Goal: Information Seeking & Learning: Check status

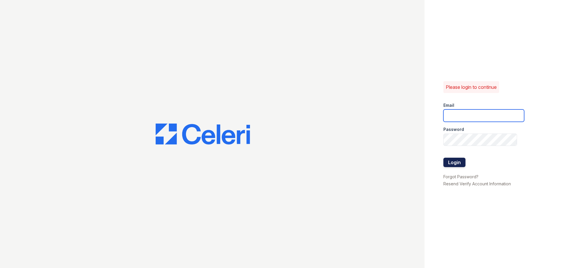
type input "[EMAIL_ADDRESS][DOMAIN_NAME]"
click at [455, 163] on button "Login" at bounding box center [454, 162] width 22 height 9
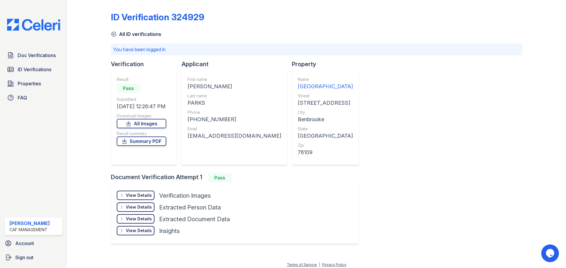
drag, startPoint x: 186, startPoint y: 85, endPoint x: 237, endPoint y: 88, distance: 51.0
click at [237, 88] on div "First name DANAJIA LASHUN Last name PARKS Phone +18179033923 Email danajia04022…" at bounding box center [233, 118] width 105 height 94
copy div "DANAJIA LASHUN"
drag, startPoint x: 190, startPoint y: 103, endPoint x: 193, endPoint y: 101, distance: 3.8
click at [195, 101] on div "PARKS" at bounding box center [234, 103] width 94 height 8
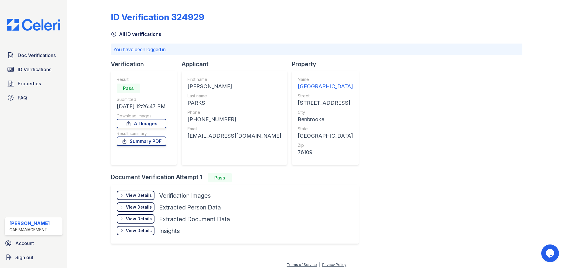
click at [189, 102] on div "PARKS" at bounding box center [234, 103] width 94 height 8
drag, startPoint x: 188, startPoint y: 102, endPoint x: 199, endPoint y: 102, distance: 11.2
click at [207, 101] on div "PARKS" at bounding box center [234, 103] width 94 height 8
copy div "PARKS"
drag, startPoint x: 194, startPoint y: 120, endPoint x: 225, endPoint y: 119, distance: 30.6
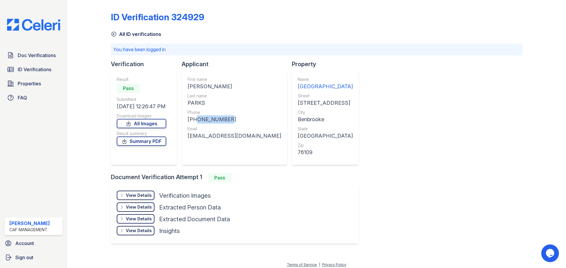
click at [225, 119] on div "+18179033923" at bounding box center [234, 119] width 94 height 8
copy div "8179033923"
drag, startPoint x: 189, startPoint y: 135, endPoint x: 264, endPoint y: 135, distance: 76.0
click at [264, 135] on div "First name DANAJIA LASHUN Last name PARKS Phone +18179033923 Email danajia04022…" at bounding box center [233, 118] width 105 height 94
copy div "danajia04022004@gmail.com"
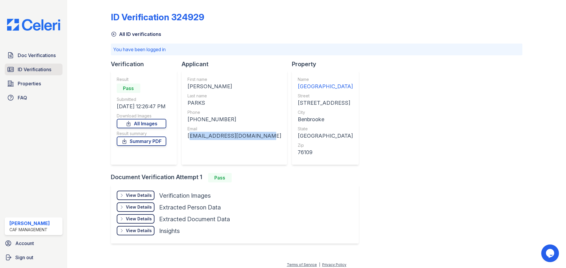
click at [34, 70] on span "ID Verifications" at bounding box center [35, 69] width 34 height 7
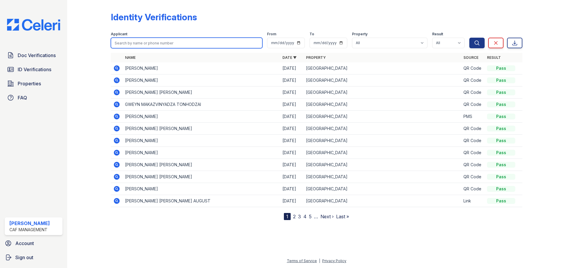
click at [157, 41] on input "search" at bounding box center [186, 43] width 151 height 11
paste input "TONHODZAI, GWEYN"
type input "TONHODZAI, GWEYN"
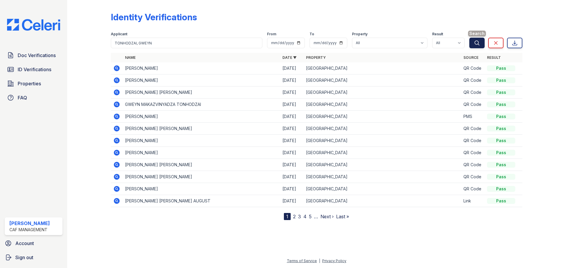
click at [474, 45] on icon "submit" at bounding box center [477, 43] width 6 height 6
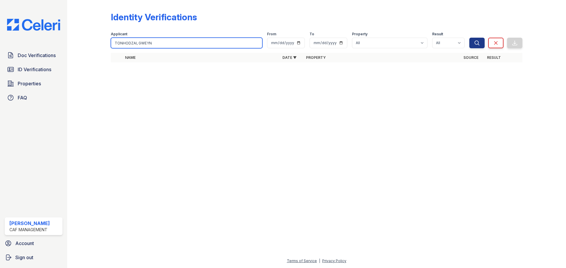
click at [153, 43] on input "TONHODZAI, GWEYN" at bounding box center [186, 43] width 151 height 11
type input "TONHODZAI"
click at [469, 38] on button "Search" at bounding box center [476, 43] width 15 height 11
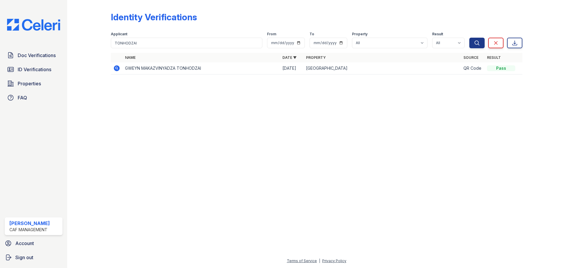
click at [114, 69] on icon at bounding box center [116, 68] width 7 height 7
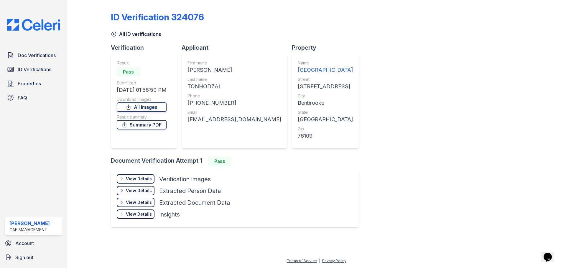
click at [146, 122] on link "Summary PDF" at bounding box center [142, 124] width 50 height 9
drag, startPoint x: 247, startPoint y: 12, endPoint x: 266, endPoint y: 2, distance: 21.3
click at [248, 11] on div "ID Verification 324076 All ID verifications Verification Result Pass Submitted …" at bounding box center [316, 118] width 411 height 233
click at [156, 102] on div "Download Images" at bounding box center [142, 100] width 50 height 6
click at [157, 111] on link "All Images" at bounding box center [142, 106] width 50 height 9
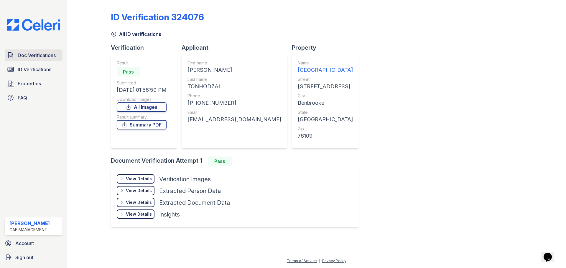
click at [39, 56] on span "Doc Verifications" at bounding box center [37, 55] width 38 height 7
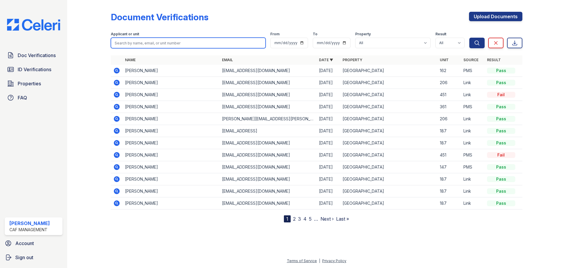
click at [164, 39] on input "search" at bounding box center [188, 43] width 155 height 11
click at [143, 43] on input "search" at bounding box center [188, 43] width 155 height 11
paste input "GWEYN"
type input "GWEYN"
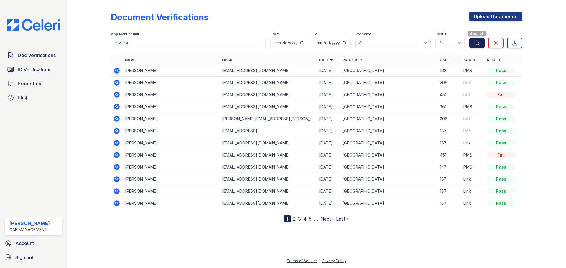
click at [479, 41] on icon "submit" at bounding box center [477, 43] width 6 height 6
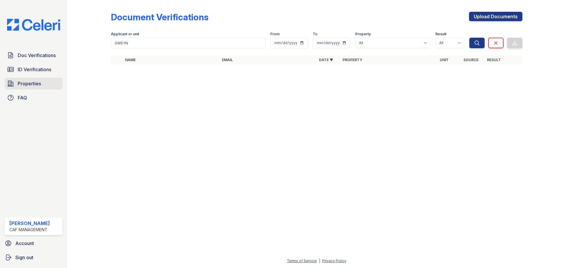
click at [34, 82] on span "Properties" at bounding box center [29, 83] width 23 height 7
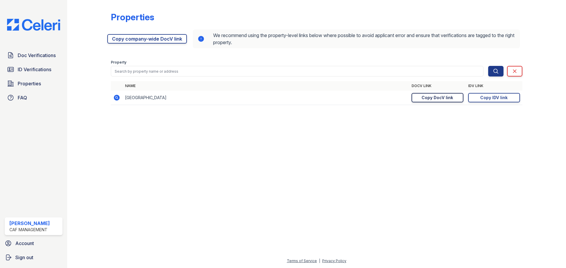
click at [438, 98] on div "Copy DocV link" at bounding box center [437, 98] width 32 height 6
